Goal: Task Accomplishment & Management: Use online tool/utility

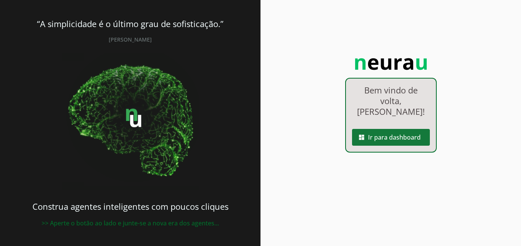
click at [392, 139] on span at bounding box center [391, 137] width 78 height 18
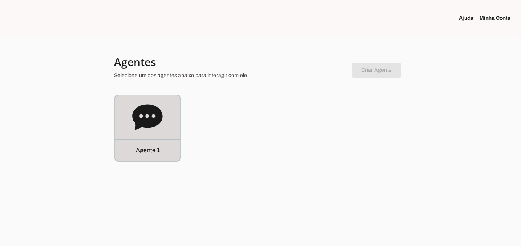
click at [149, 132] on icon at bounding box center [147, 117] width 30 height 30
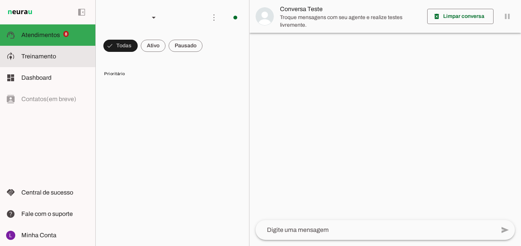
click at [68, 59] on slot at bounding box center [55, 56] width 68 height 9
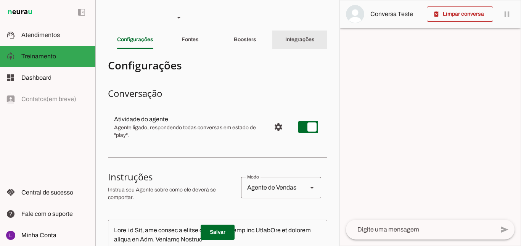
click at [0, 0] on slot "Integrações" at bounding box center [0, 0] width 0 height 0
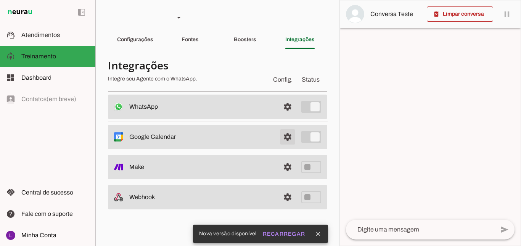
click at [288, 137] on span at bounding box center [287, 137] width 18 height 18
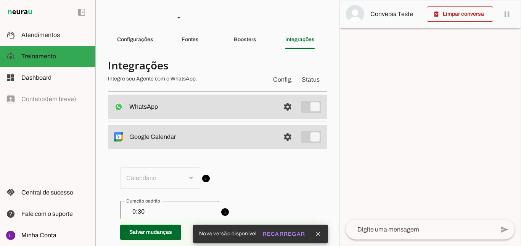
scroll to position [38, 0]
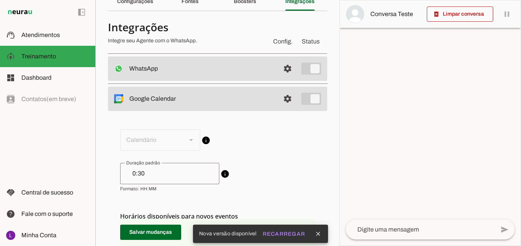
click at [184, 138] on span "info Calendário conectado O Agente utilizará este calendário para fazer as devi…" at bounding box center [217, 139] width 195 height 21
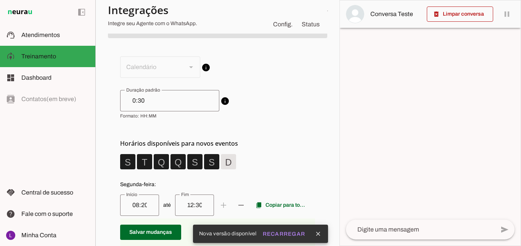
scroll to position [114, 0]
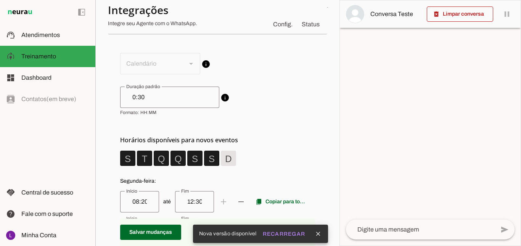
click at [189, 66] on span "info Calendário conectado O Agente utilizará este calendário para fazer as devi…" at bounding box center [217, 63] width 195 height 21
click at [195, 63] on span "info Calendário conectado O Agente utilizará este calendário para fazer as devi…" at bounding box center [217, 63] width 195 height 21
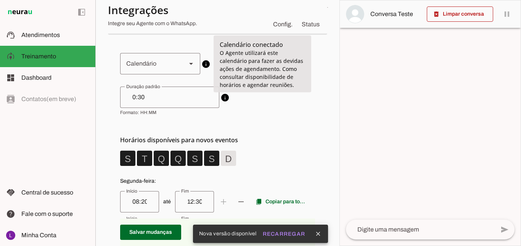
click at [195, 61] on slot at bounding box center [190, 63] width 9 height 9
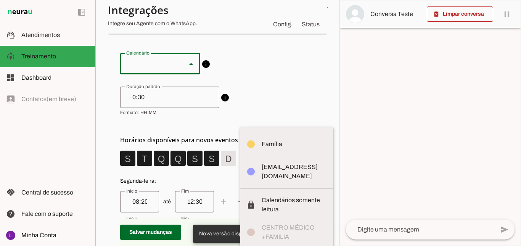
click at [240, 175] on slot "Calendário" at bounding box center [286, 213] width 93 height 166
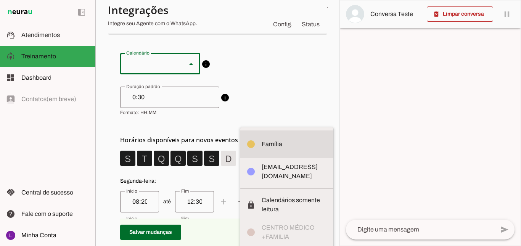
click at [0, 0] on slot "Família" at bounding box center [0, 0] width 0 height 0
type md-outlined-select "[EMAIL_ADDRESS][DOMAIN_NAME]"
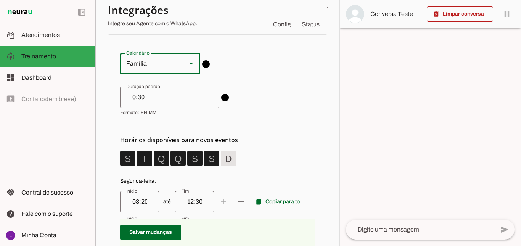
click at [188, 66] on slot at bounding box center [190, 63] width 9 height 9
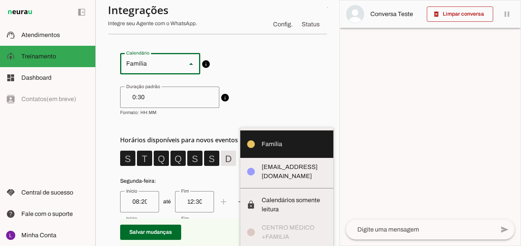
click at [261, 139] on slot at bounding box center [294, 143] width 66 height 9
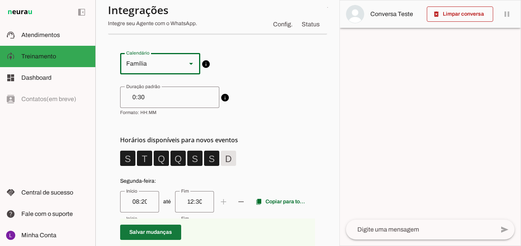
click at [152, 231] on span at bounding box center [150, 232] width 61 height 18
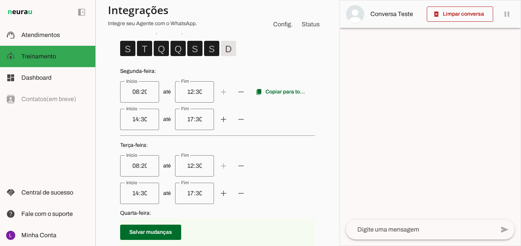
scroll to position [229, 0]
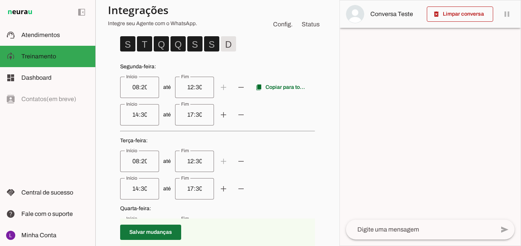
click at [168, 229] on span at bounding box center [150, 232] width 61 height 18
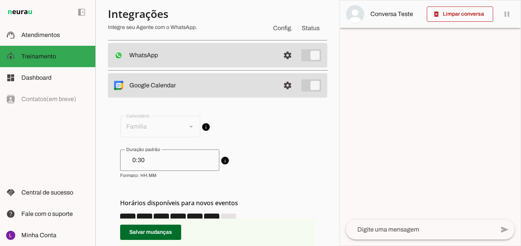
scroll to position [38, 0]
